Goal: Task Accomplishment & Management: Complete application form

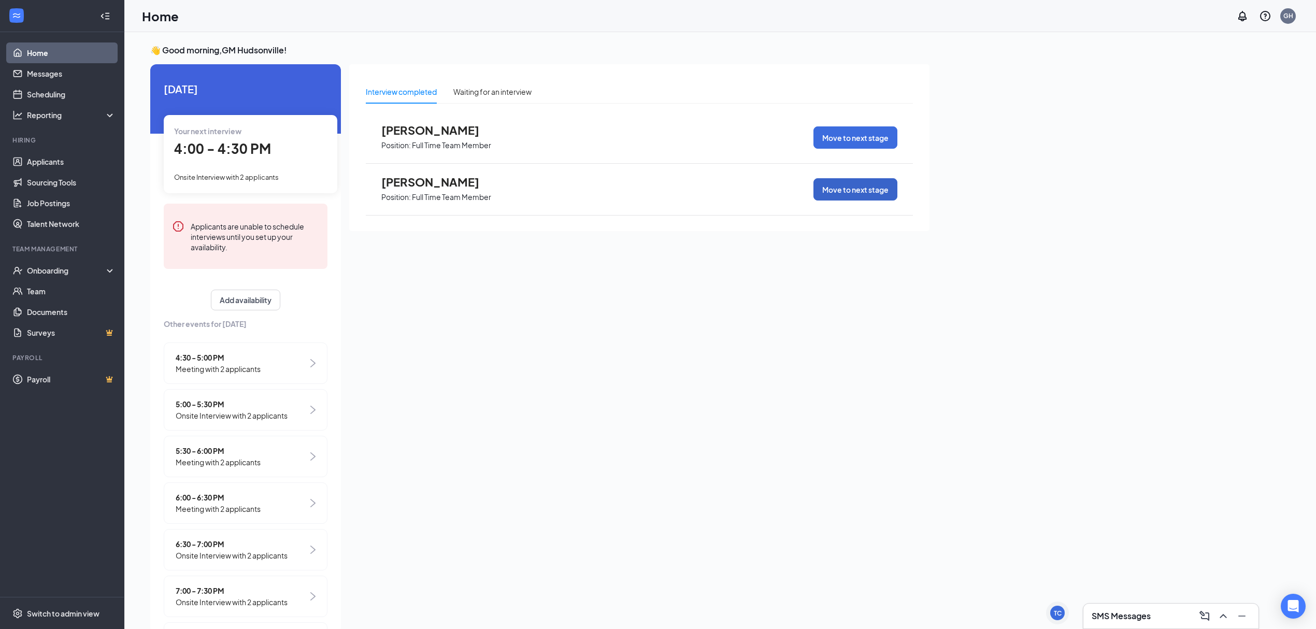
click at [883, 191] on button "Move to next stage" at bounding box center [855, 189] width 84 height 22
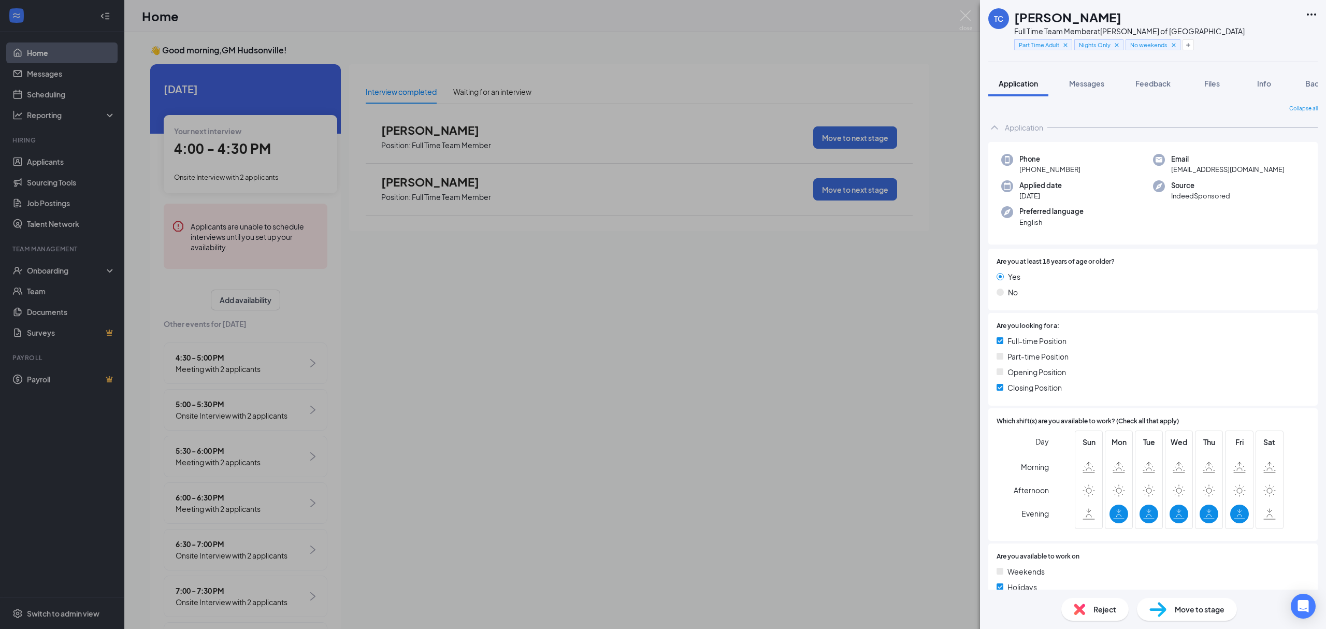
click at [1196, 611] on span "Move to stage" at bounding box center [1200, 609] width 50 height 11
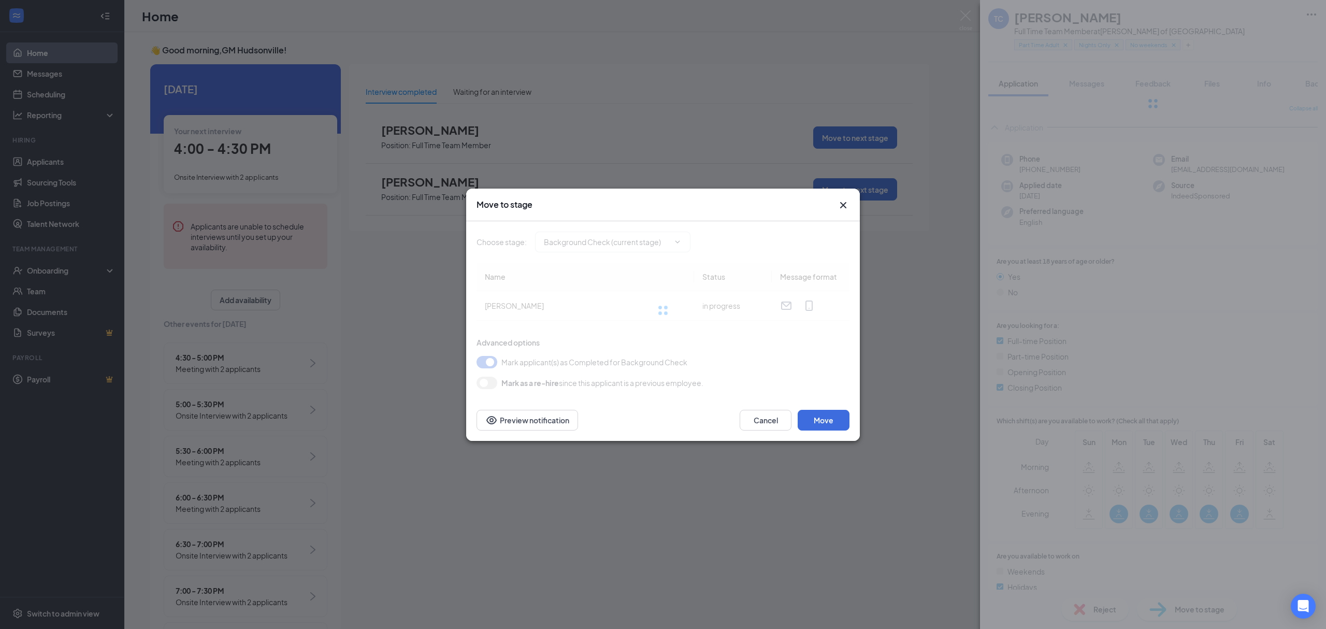
type input "Onboarding Documents (final stage)"
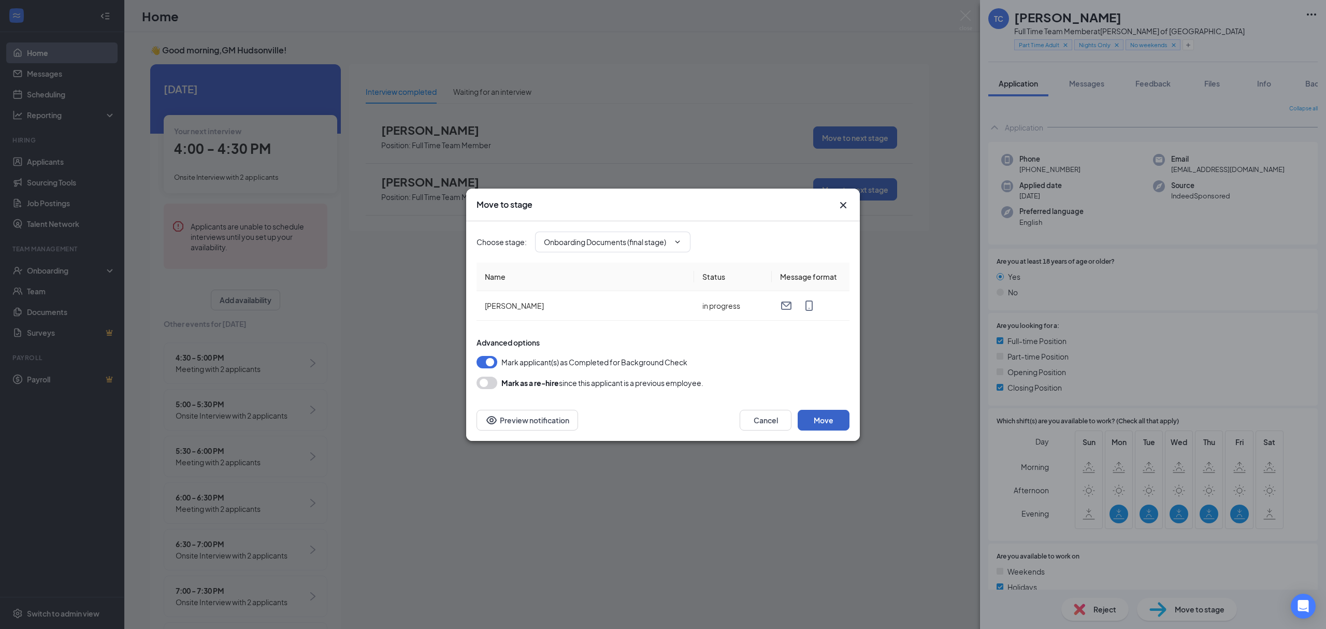
click at [820, 419] on button "Move" at bounding box center [824, 420] width 52 height 21
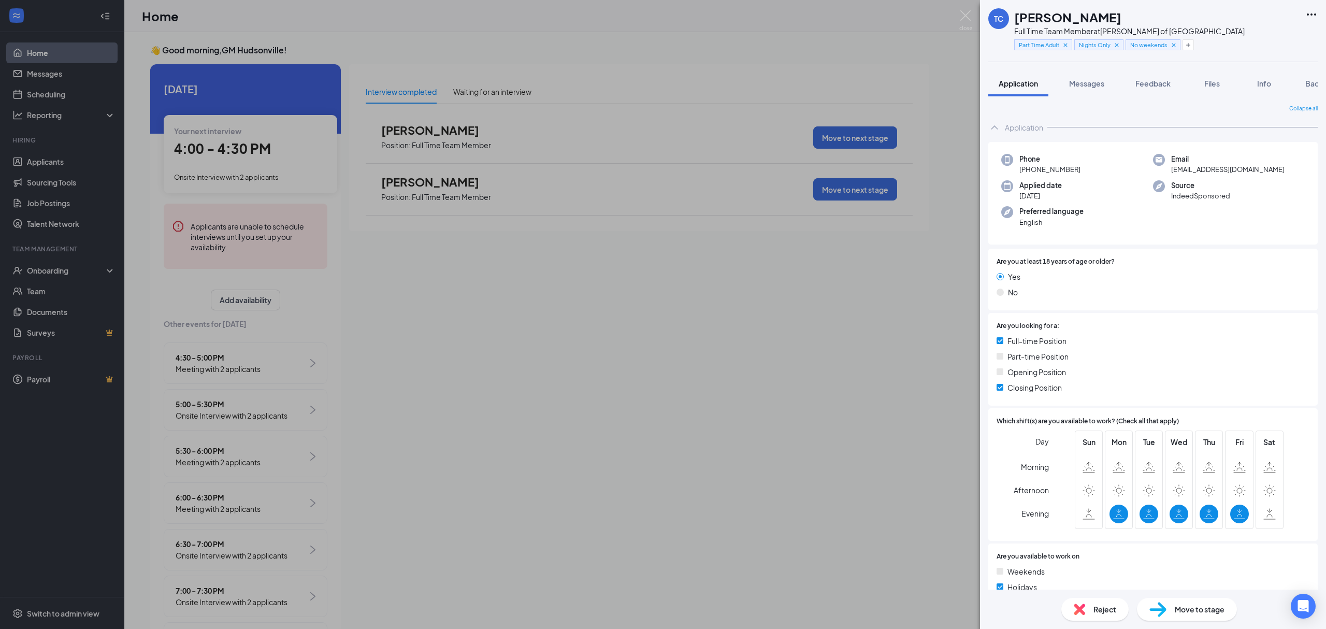
click at [821, 414] on div "TC [PERSON_NAME] Full Time Team Member at [PERSON_NAME] of [GEOGRAPHIC_DATA] Pa…" at bounding box center [663, 314] width 1326 height 629
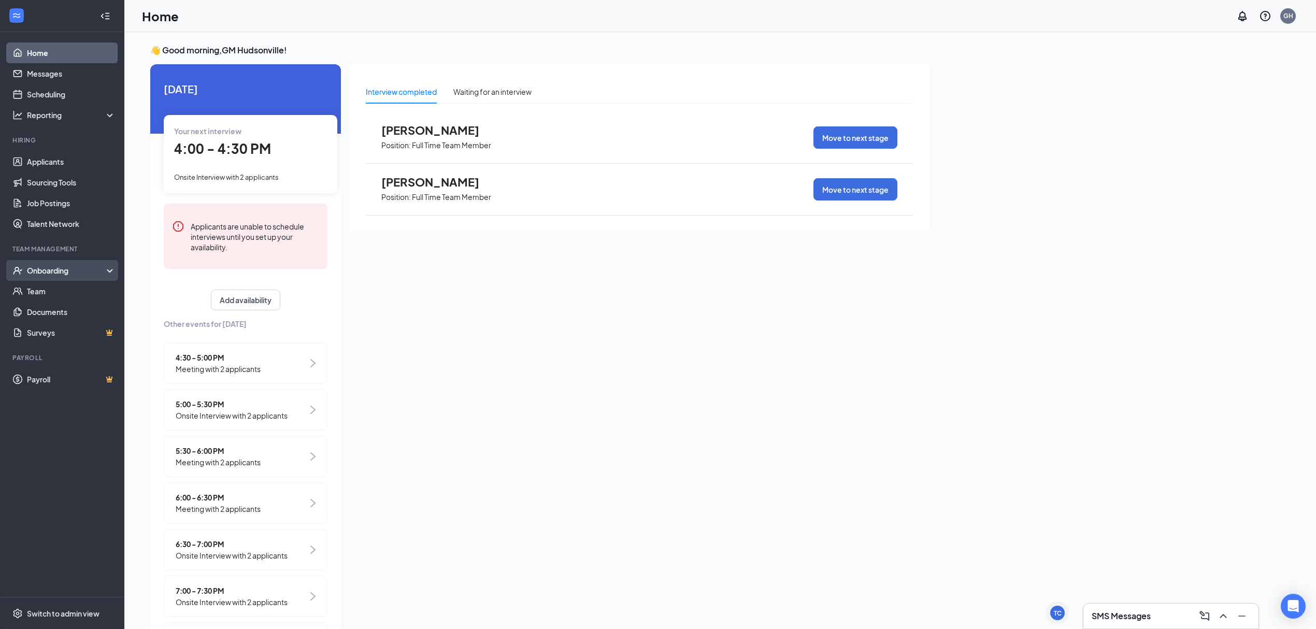
click at [83, 262] on div "Onboarding" at bounding box center [62, 270] width 124 height 21
click at [75, 288] on link "Overview" at bounding box center [71, 291] width 89 height 21
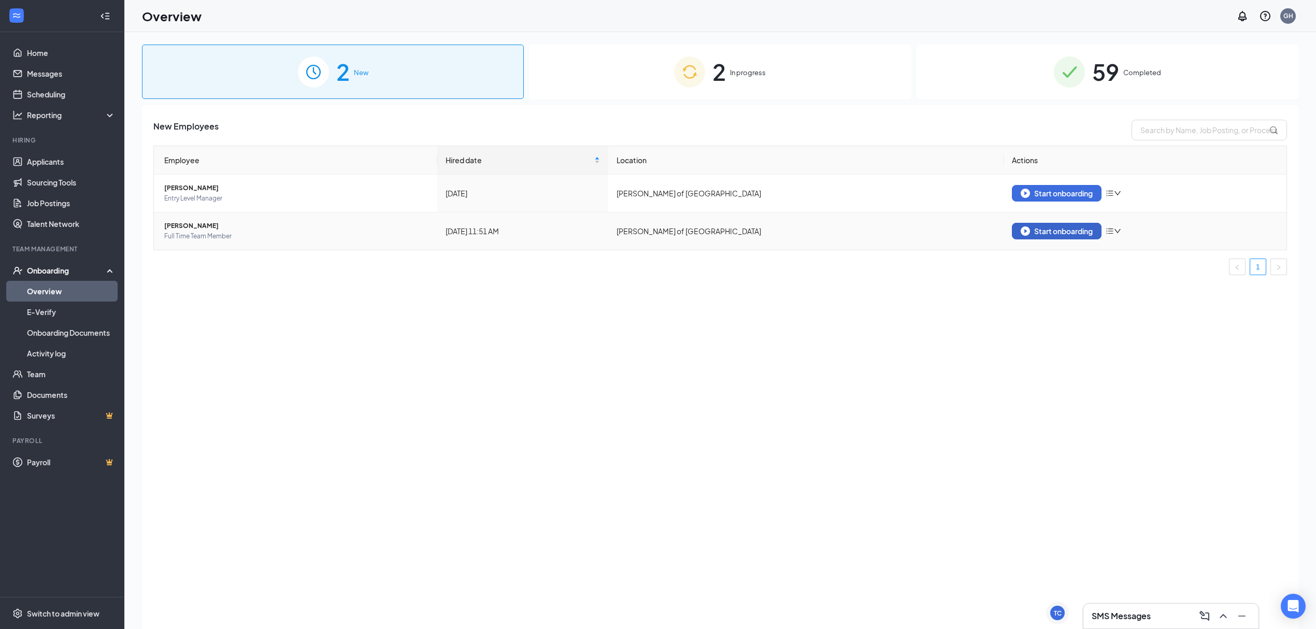
click at [1086, 234] on div "Start onboarding" at bounding box center [1057, 230] width 72 height 9
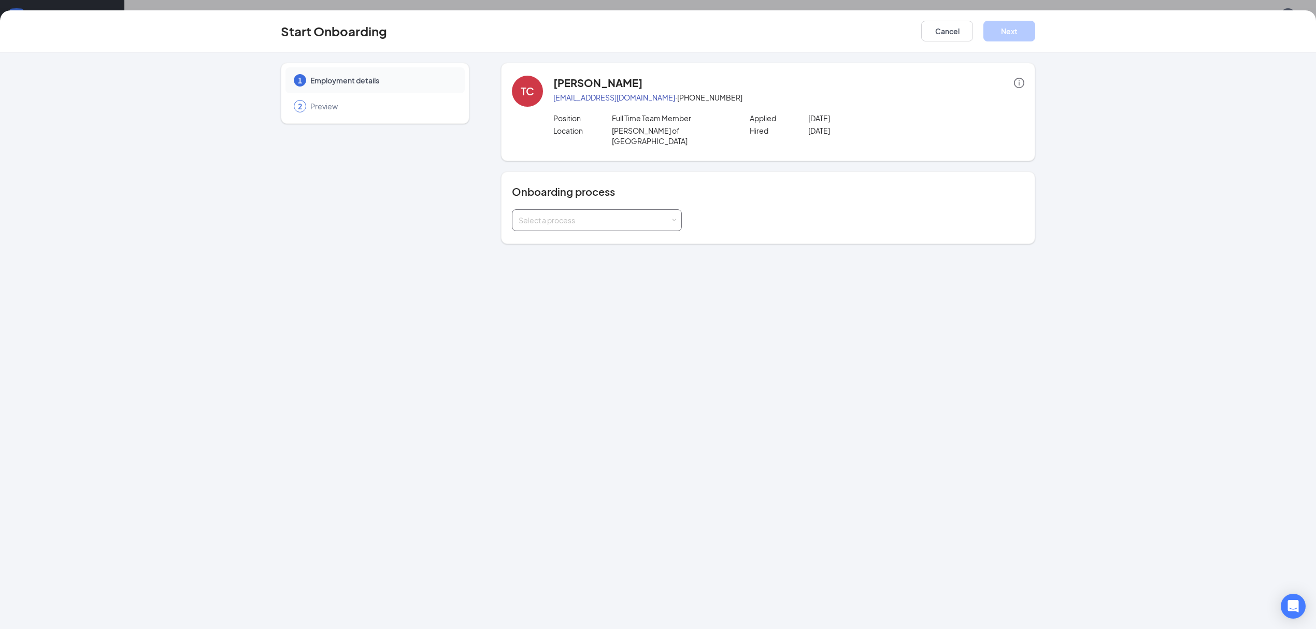
click at [589, 210] on div "Select a process" at bounding box center [597, 220] width 156 height 21
click at [603, 289] on span "Onboarding MI - New Employee" at bounding box center [570, 287] width 109 height 9
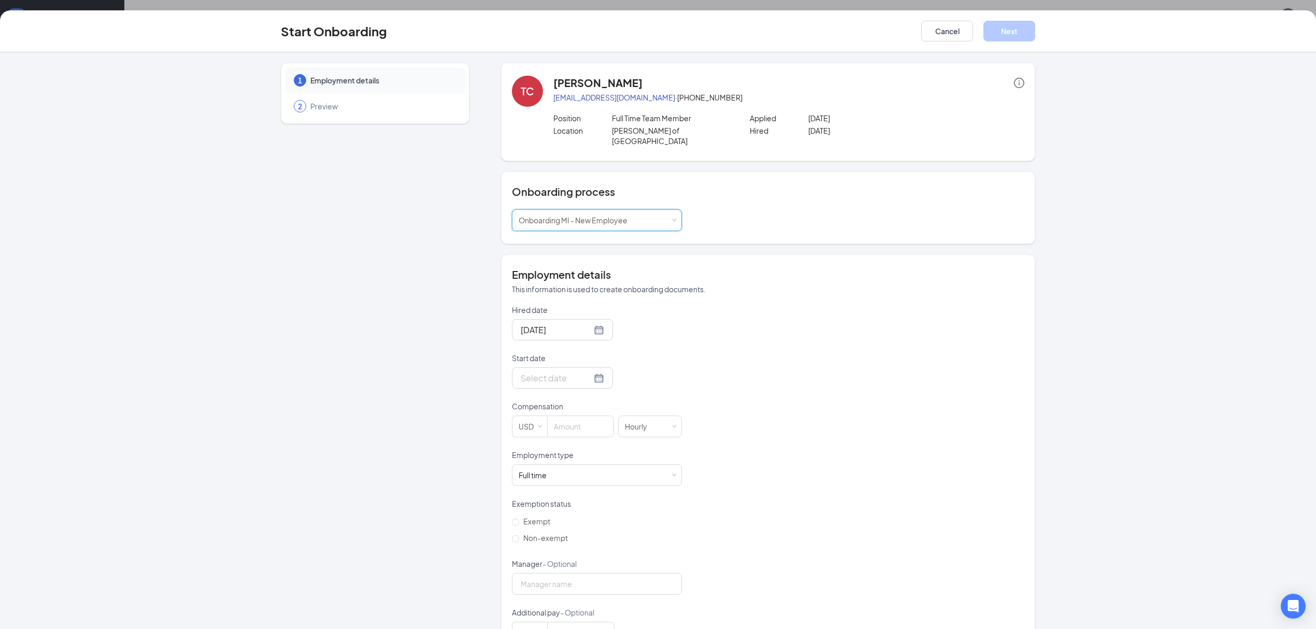
click at [557, 386] on form "Hired date [DATE] Start date Compensation USD [DEMOGRAPHIC_DATA] Employment typ…" at bounding box center [597, 474] width 170 height 339
click at [565, 371] on input "Start date" at bounding box center [556, 377] width 71 height 13
type input "[DATE]"
click at [558, 464] on div "16" at bounding box center [564, 470] width 12 height 12
click at [564, 416] on input at bounding box center [581, 426] width 66 height 21
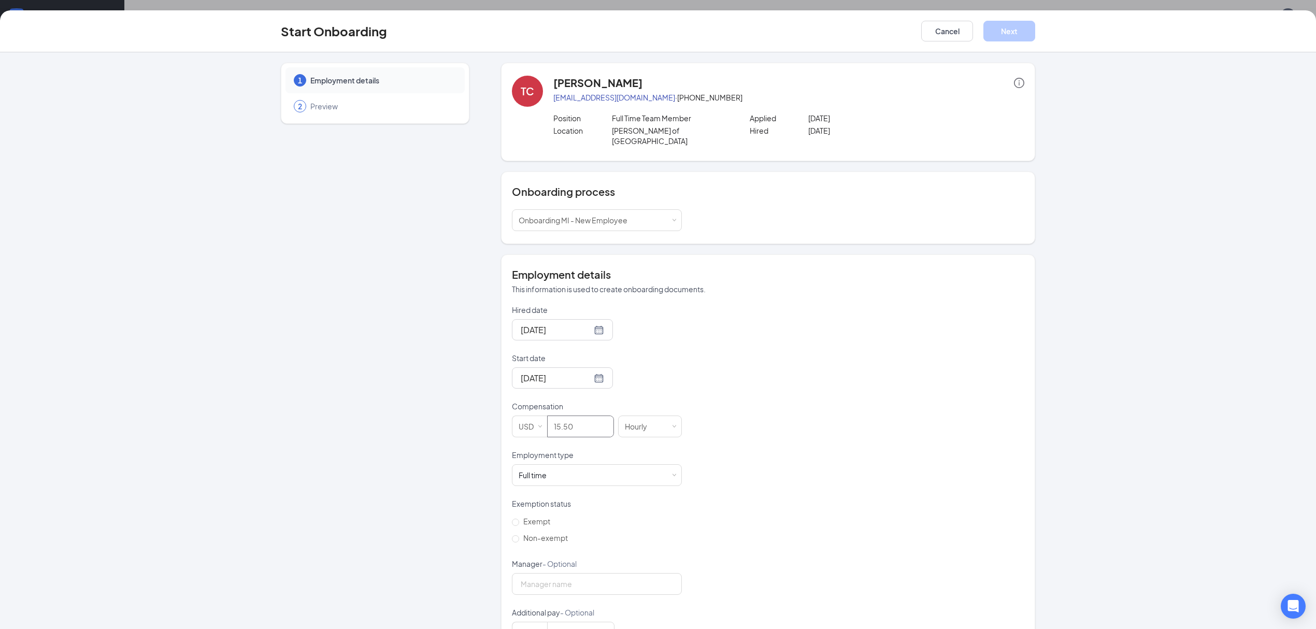
type input "15.5"
drag, startPoint x: 764, startPoint y: 427, endPoint x: 735, endPoint y: 465, distance: 47.7
click at [763, 429] on div "Hired date [DATE] Start date [DATE] [DATE] Su Mo Tu We Th Fr Sa 31 1 2 3 4 5 6 …" at bounding box center [768, 474] width 512 height 339
click at [519, 533] on span "Non-exempt" at bounding box center [545, 537] width 53 height 9
click at [518, 535] on input "Non-exempt" at bounding box center [515, 538] width 7 height 7
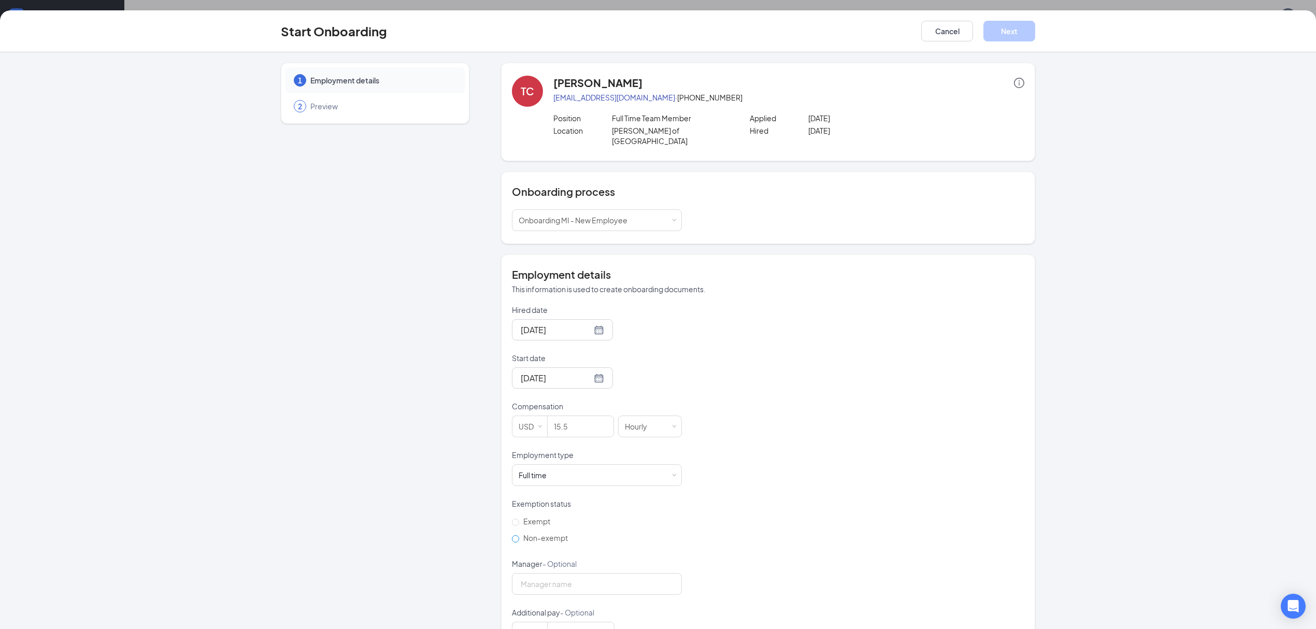
radio input "true"
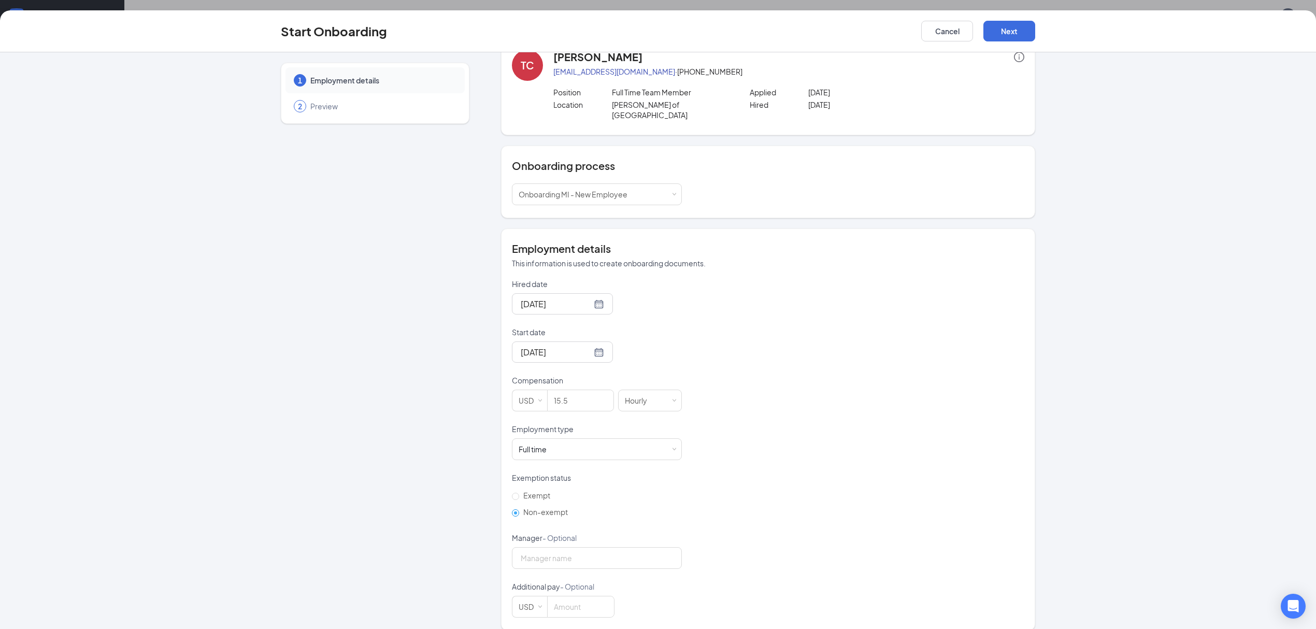
scroll to position [29, 0]
click at [1012, 30] on button "Next" at bounding box center [1009, 31] width 52 height 21
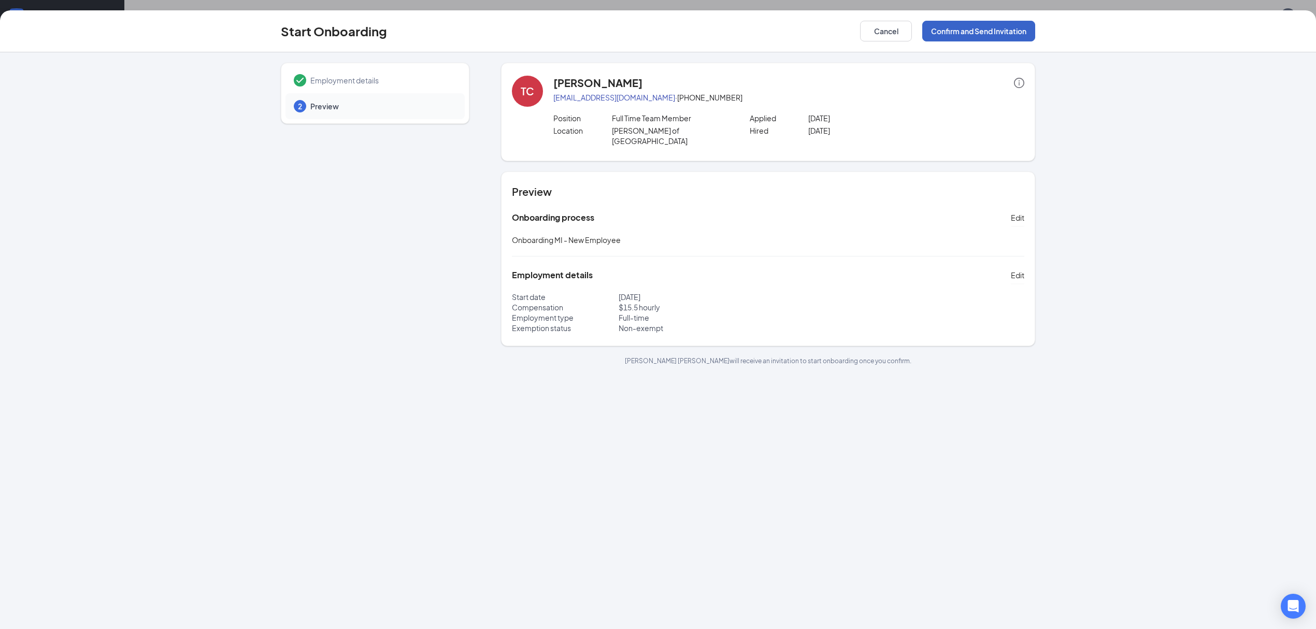
click at [964, 39] on button "Confirm and Send Invitation" at bounding box center [978, 31] width 113 height 21
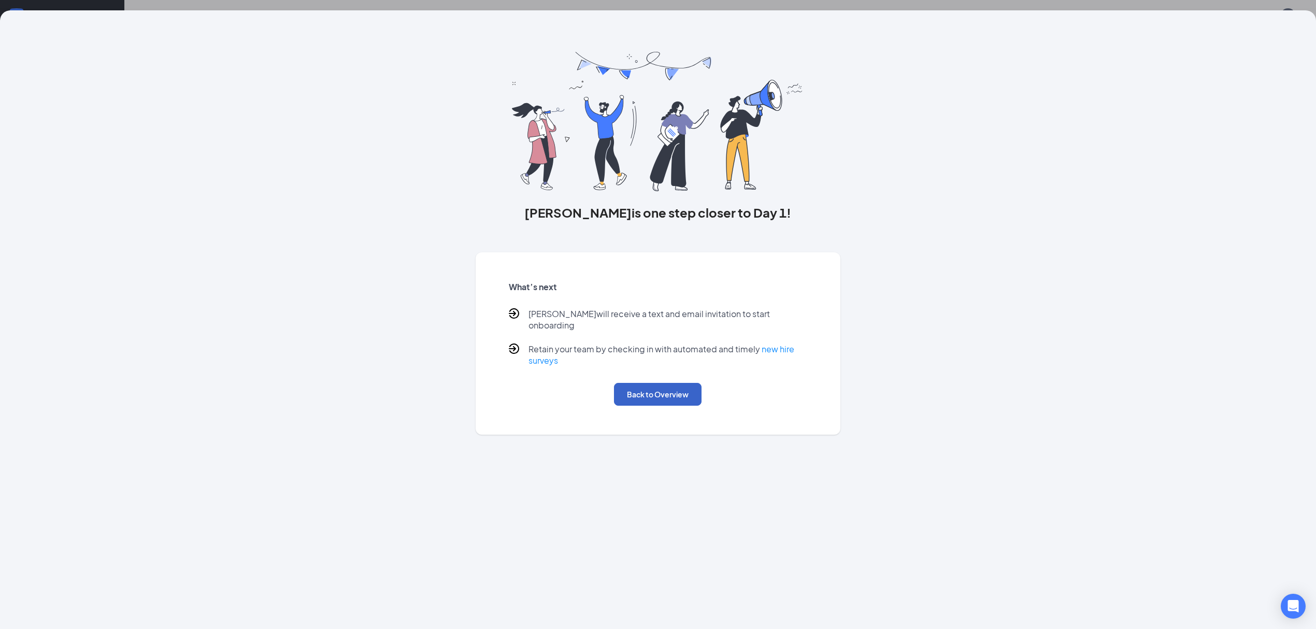
click at [672, 390] on button "Back to Overview" at bounding box center [658, 394] width 88 height 23
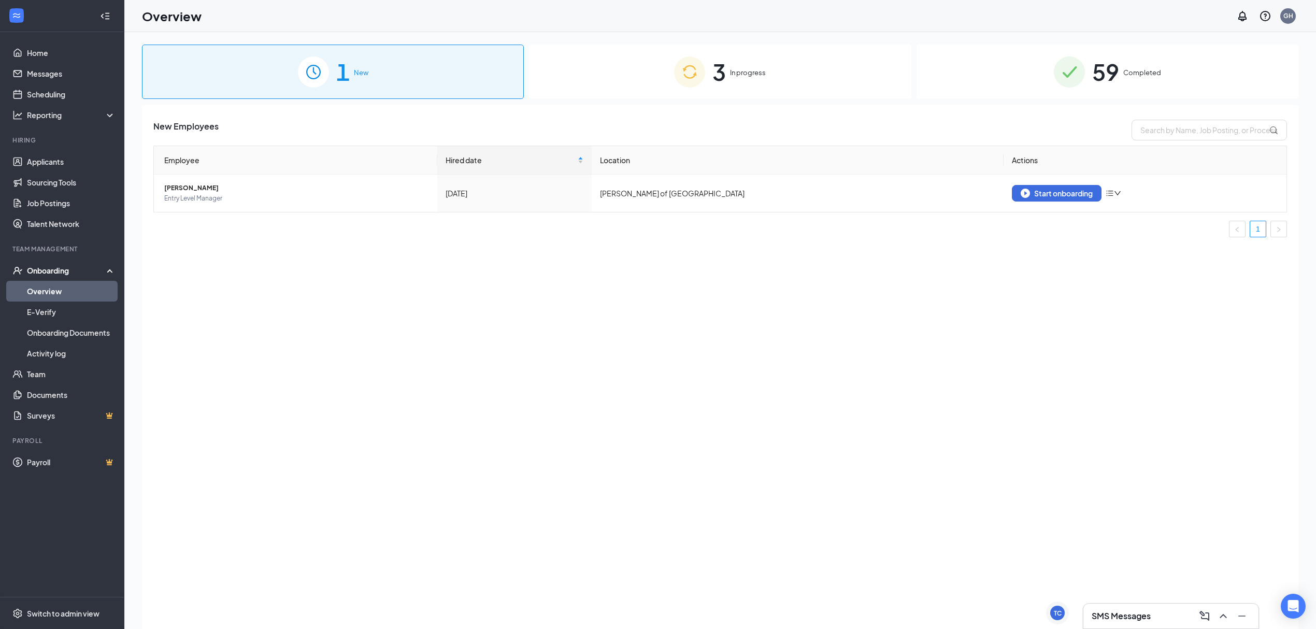
drag, startPoint x: 1120, startPoint y: 625, endPoint x: 1115, endPoint y: 622, distance: 5.6
click at [1120, 624] on div "SMS Messages" at bounding box center [1170, 616] width 175 height 25
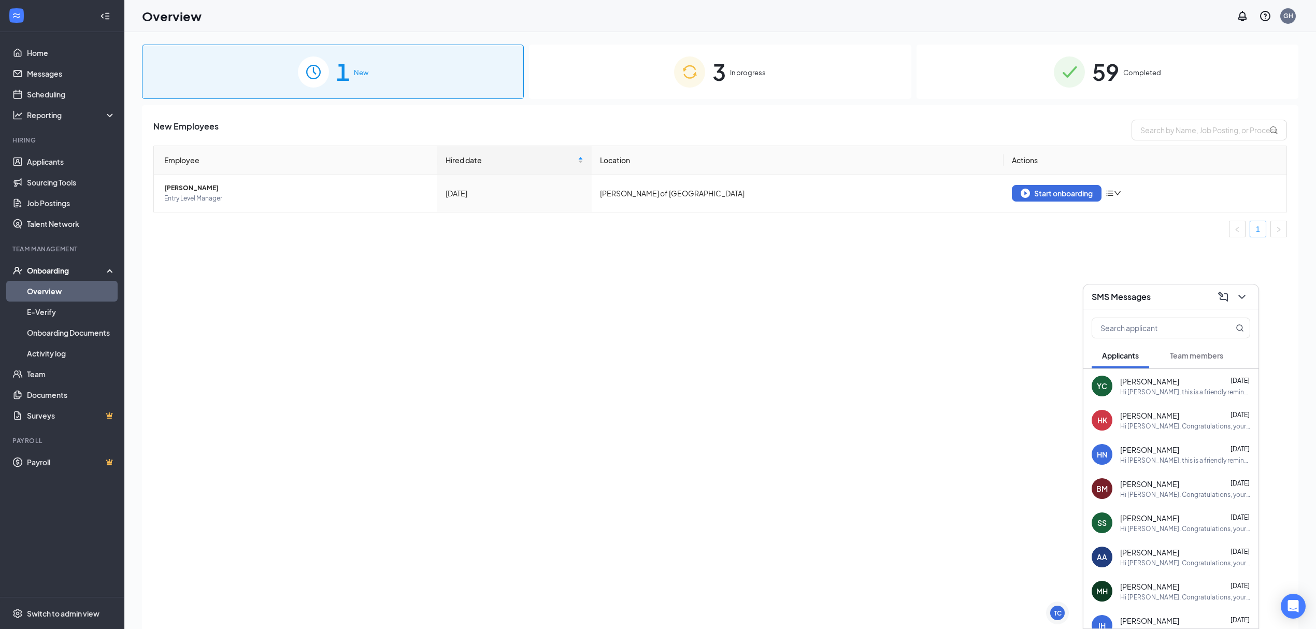
click at [1192, 363] on button "Team members" at bounding box center [1196, 355] width 74 height 26
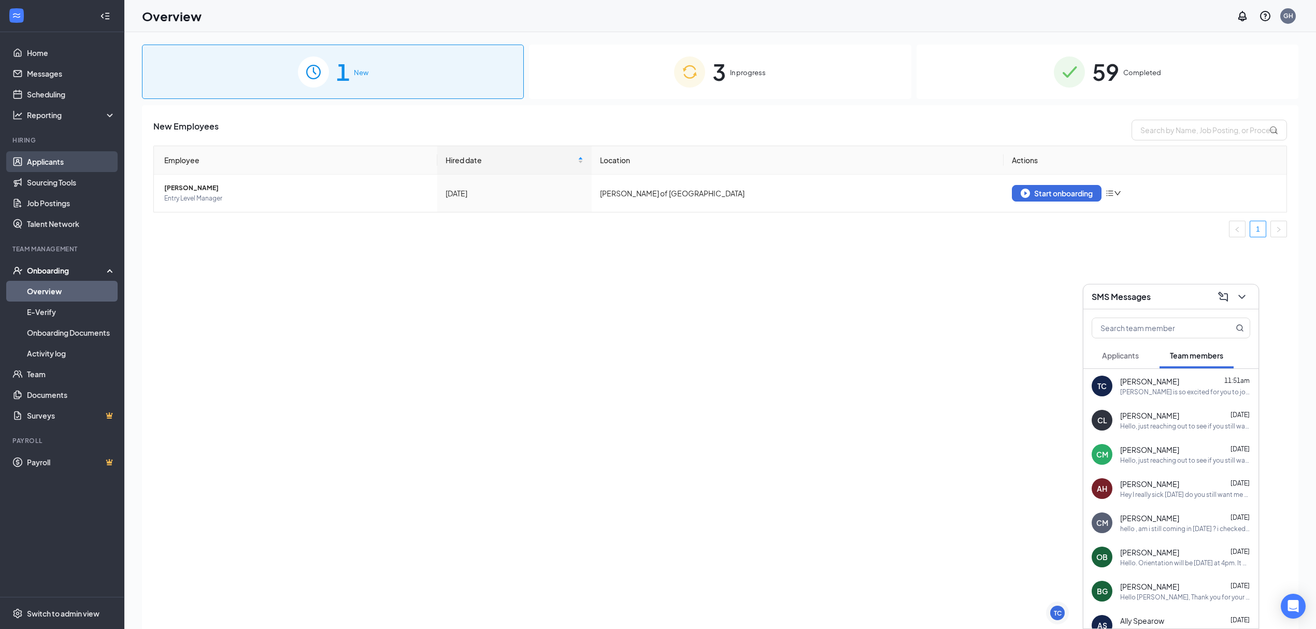
click at [38, 164] on link "Applicants" at bounding box center [71, 161] width 89 height 21
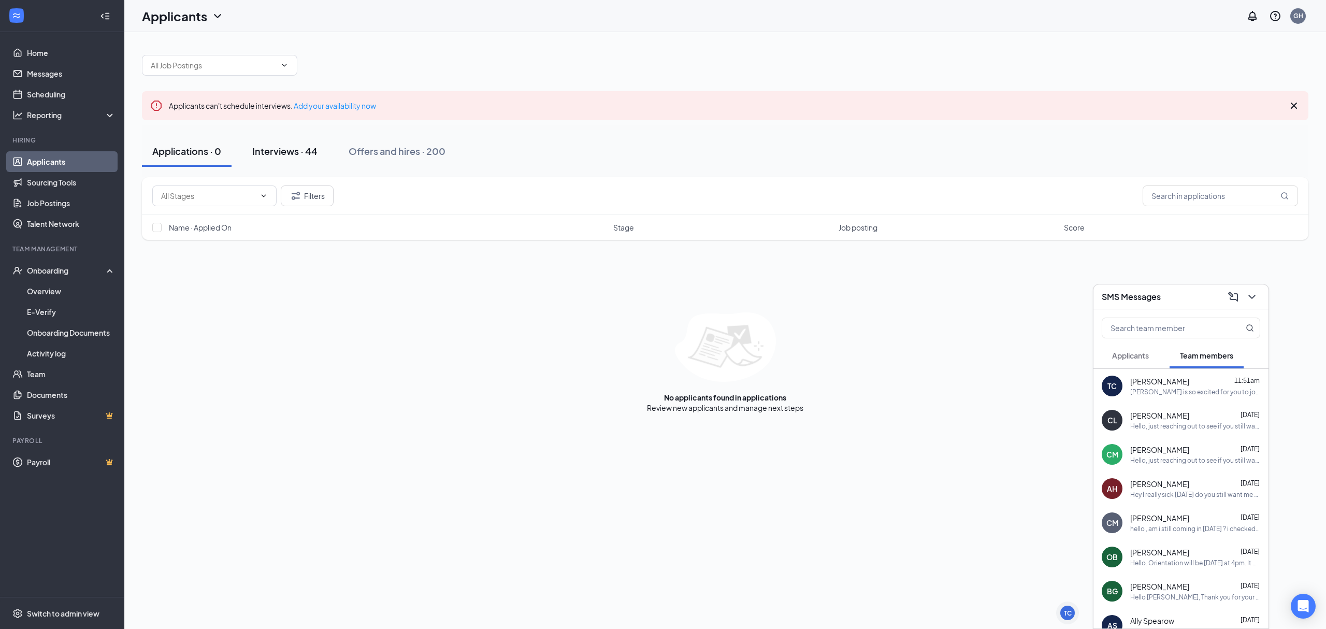
click at [293, 148] on div "Interviews · 44" at bounding box center [284, 151] width 65 height 13
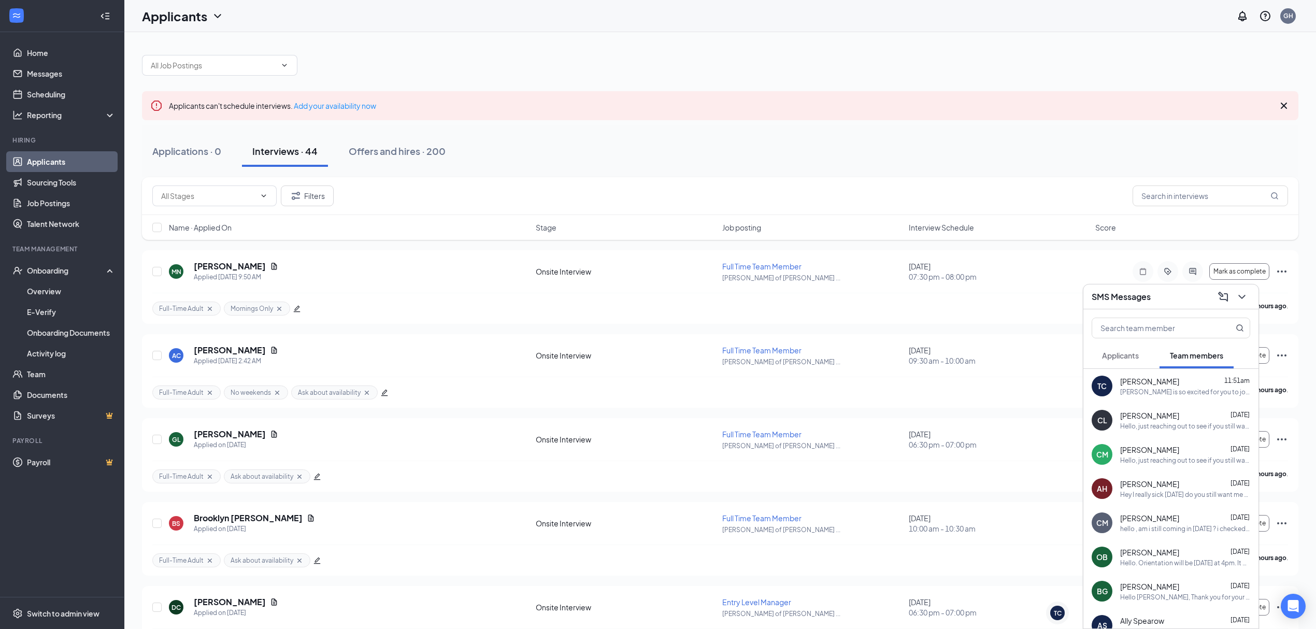
click at [1179, 388] on div "[PERSON_NAME] is so excited for you to join our team! Do you know anyone else w…" at bounding box center [1185, 392] width 130 height 9
